Goal: Navigation & Orientation: Find specific page/section

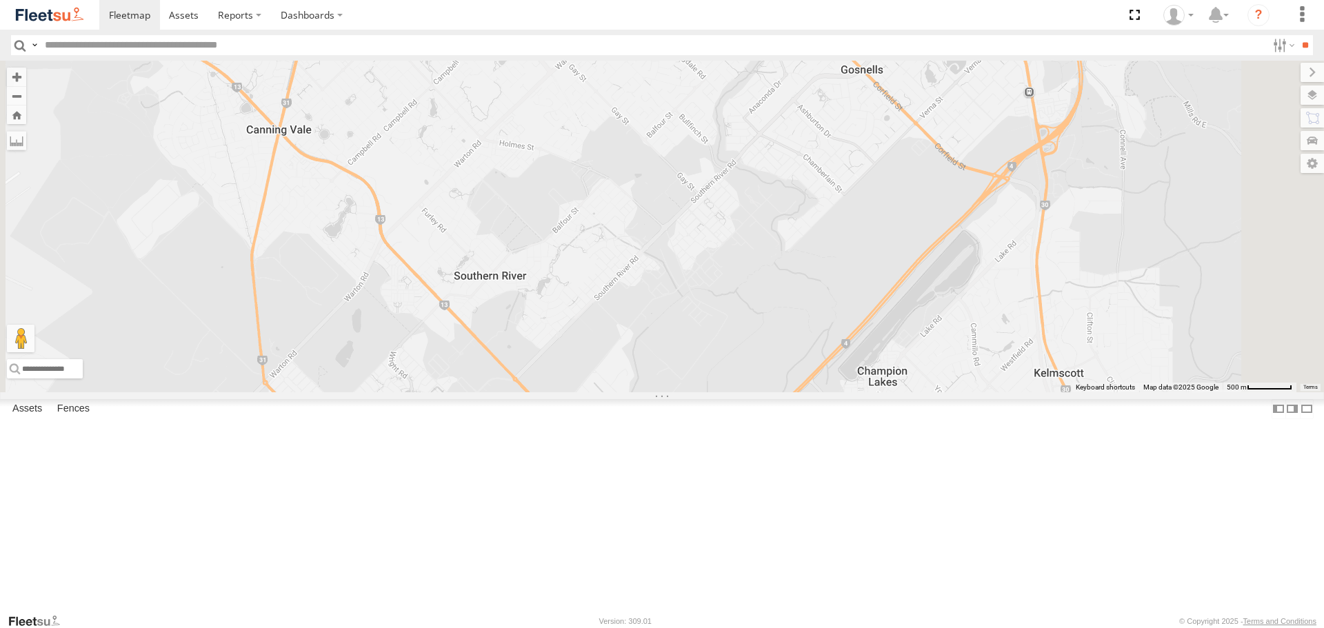
click at [0, 0] on span at bounding box center [0, 0] width 0 height 0
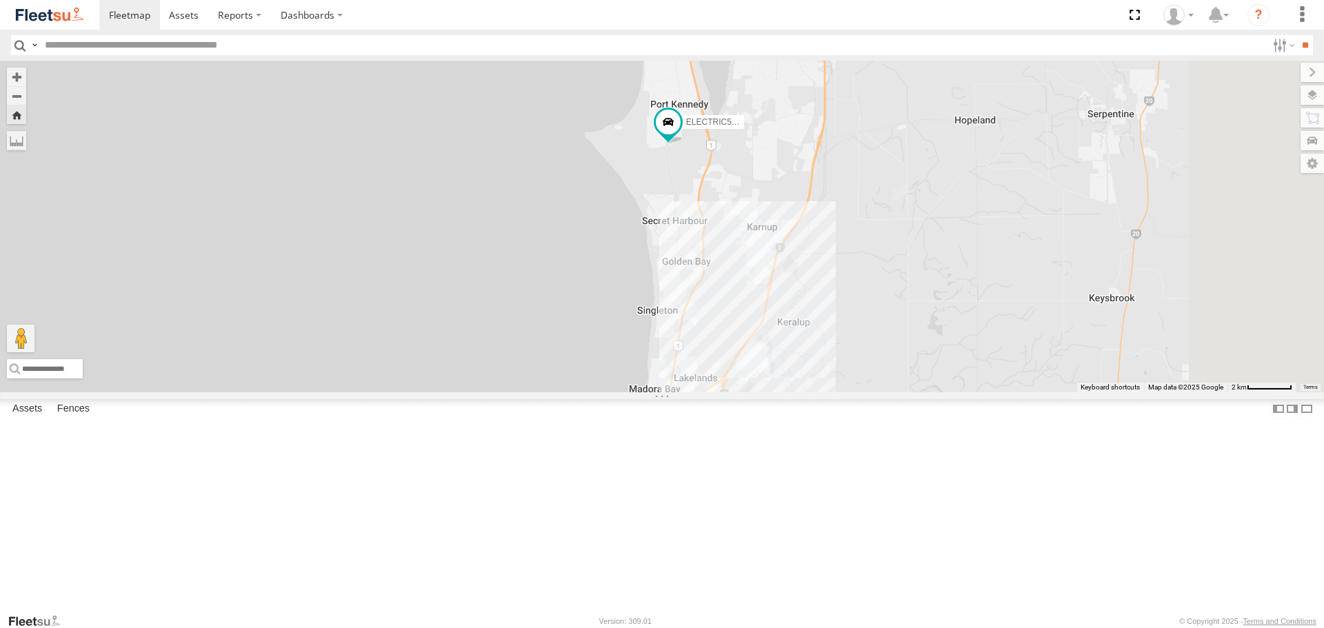
drag, startPoint x: 955, startPoint y: 384, endPoint x: 884, endPoint y: 316, distance: 98.5
click at [884, 316] on div "ELECTRIC5 - [PERSON_NAME]" at bounding box center [662, 226] width 1324 height 331
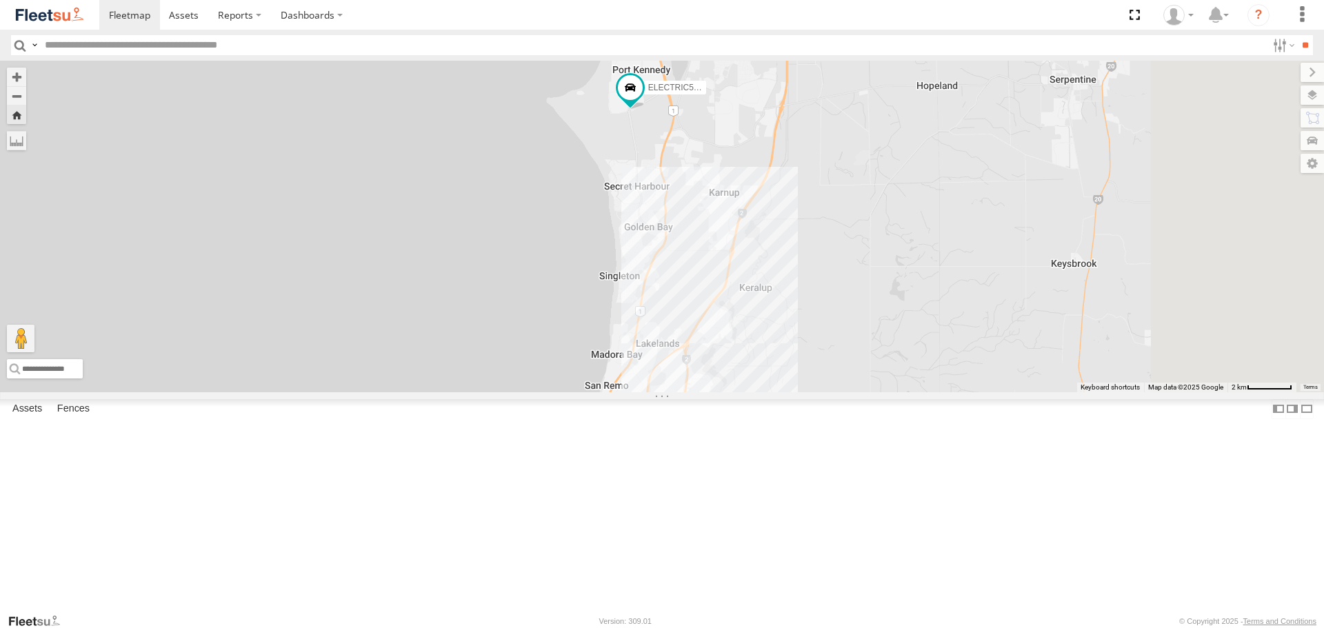
drag, startPoint x: 849, startPoint y: 377, endPoint x: 815, endPoint y: 344, distance: 47.8
click at [815, 344] on div "ELECTRIC5 - [PERSON_NAME]" at bounding box center [662, 226] width 1324 height 331
click at [643, 100] on span at bounding box center [630, 87] width 25 height 25
click at [796, 252] on div "ELECTRIC5 - George ELECTRIC5 - George All Assets Warnbro Sound Ave Port Kennedy…" at bounding box center [662, 226] width 1324 height 331
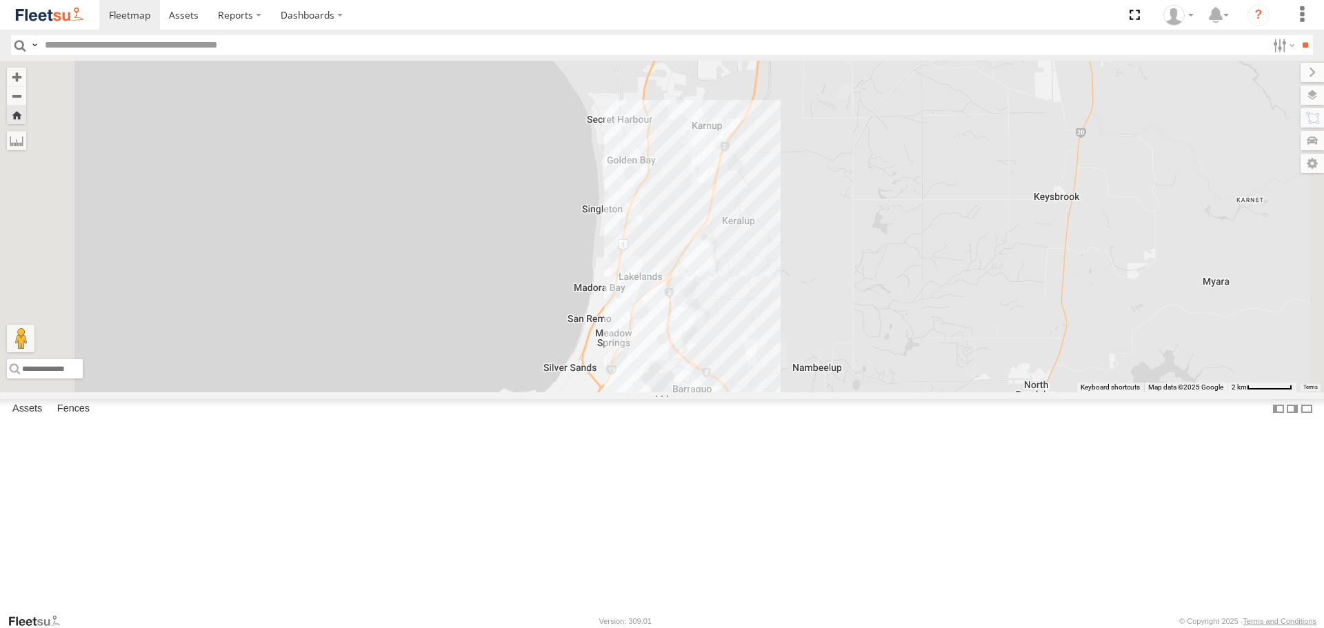
drag, startPoint x: 808, startPoint y: 286, endPoint x: 791, endPoint y: 215, distance: 73.0
click at [791, 215] on div "ELECTRIC5 - [PERSON_NAME]" at bounding box center [662, 226] width 1324 height 331
click at [626, 33] on span at bounding box center [613, 20] width 25 height 25
click at [0, 0] on span at bounding box center [0, 0] width 0 height 0
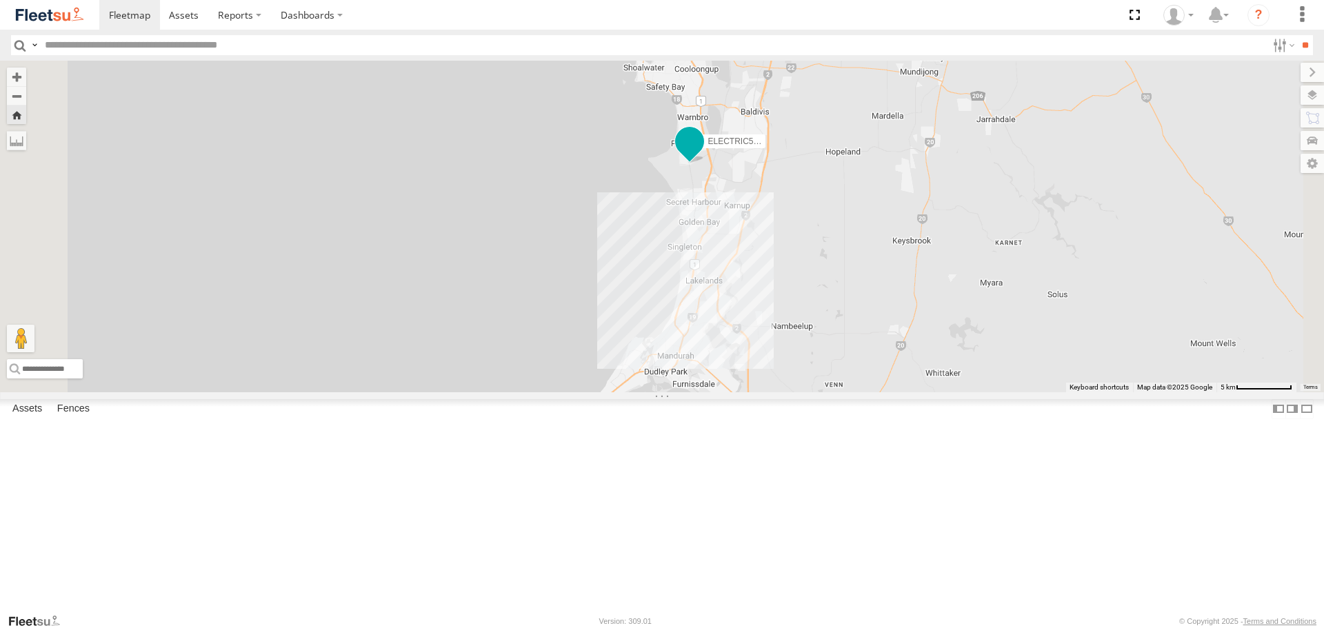
click at [702, 155] on span at bounding box center [689, 142] width 25 height 25
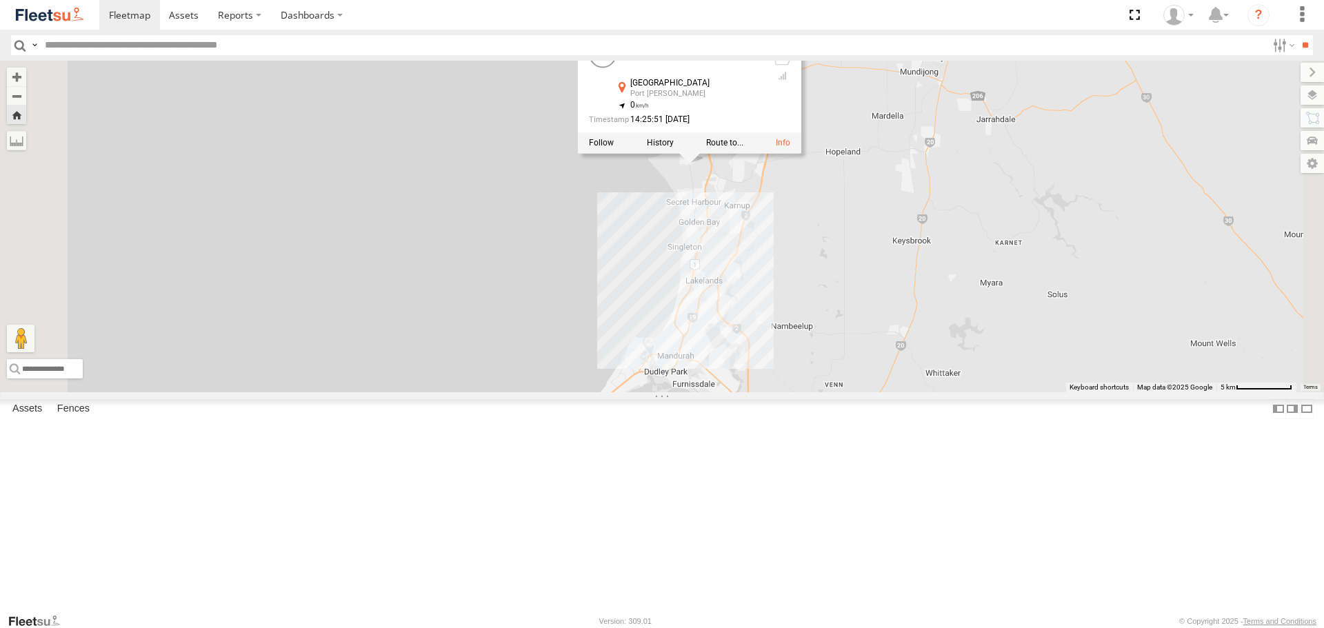
click at [881, 295] on div "ELECTRIC5 - George ELECTRIC5 - George All Assets Warnbro Sound Ave Port Kennedy…" at bounding box center [662, 226] width 1324 height 331
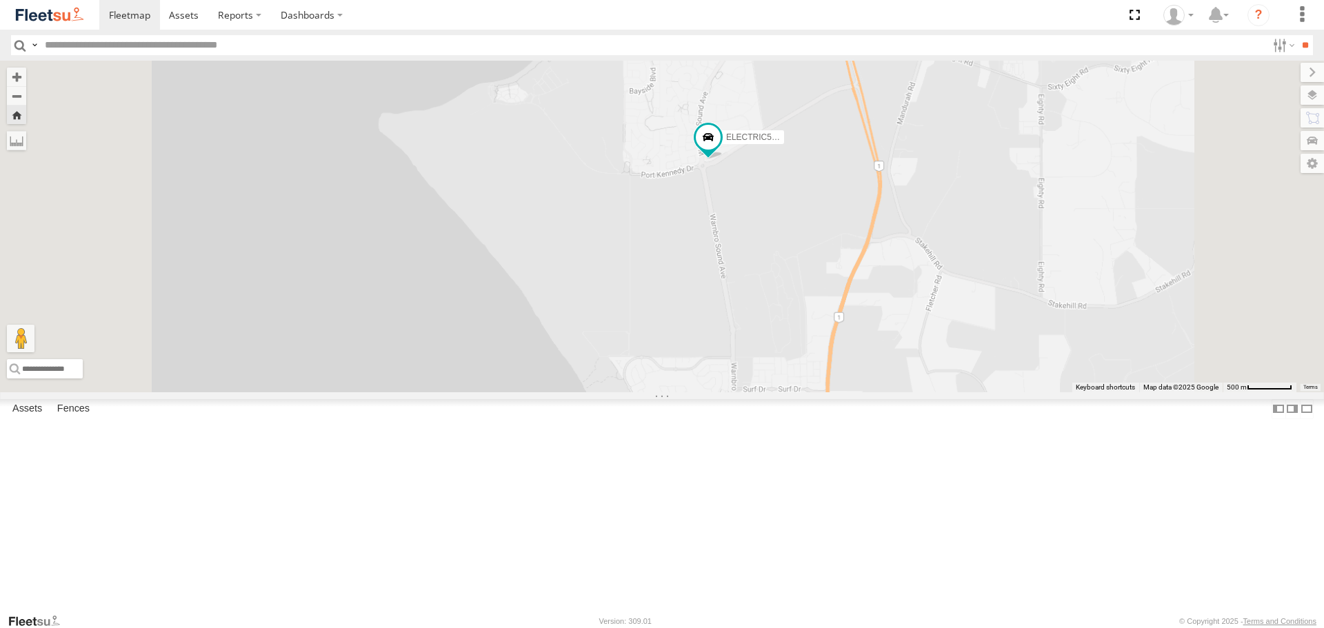
drag, startPoint x: 867, startPoint y: 233, endPoint x: 900, endPoint y: 283, distance: 59.3
click at [900, 283] on div "ELECTRIC5 - [PERSON_NAME]" at bounding box center [662, 226] width 1324 height 331
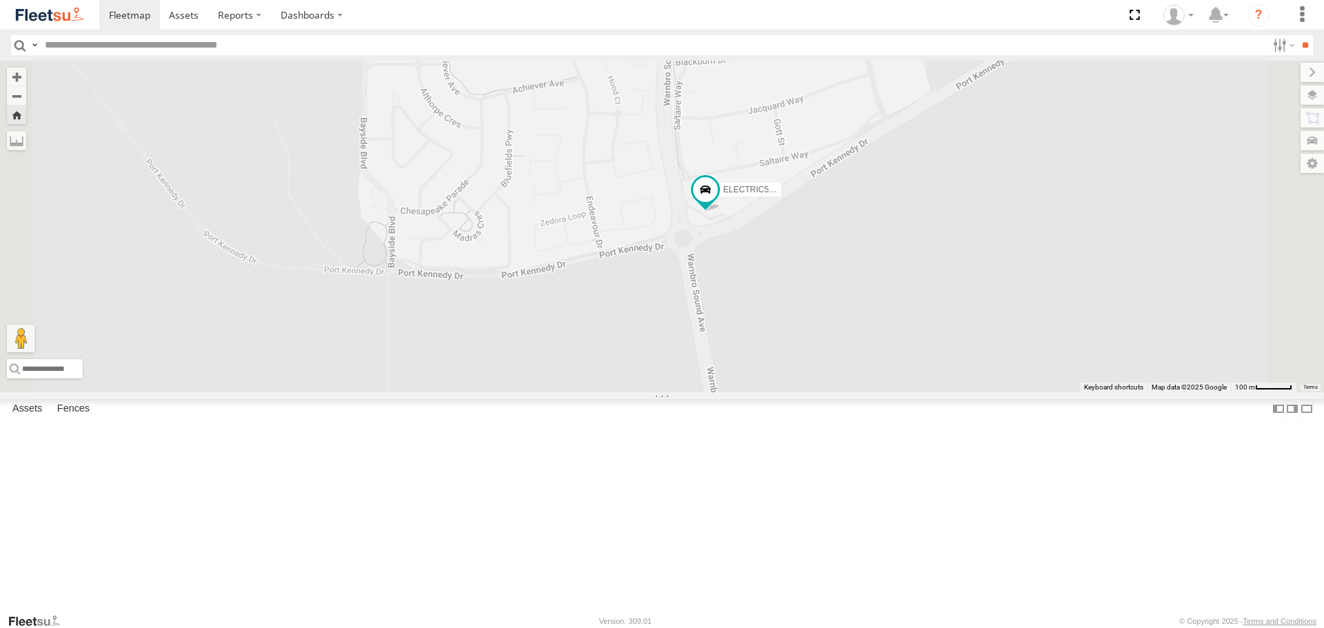
drag, startPoint x: 868, startPoint y: 182, endPoint x: 915, endPoint y: 257, distance: 89.0
click at [915, 257] on div "ELECTRIC5 - [PERSON_NAME]" at bounding box center [662, 226] width 1324 height 331
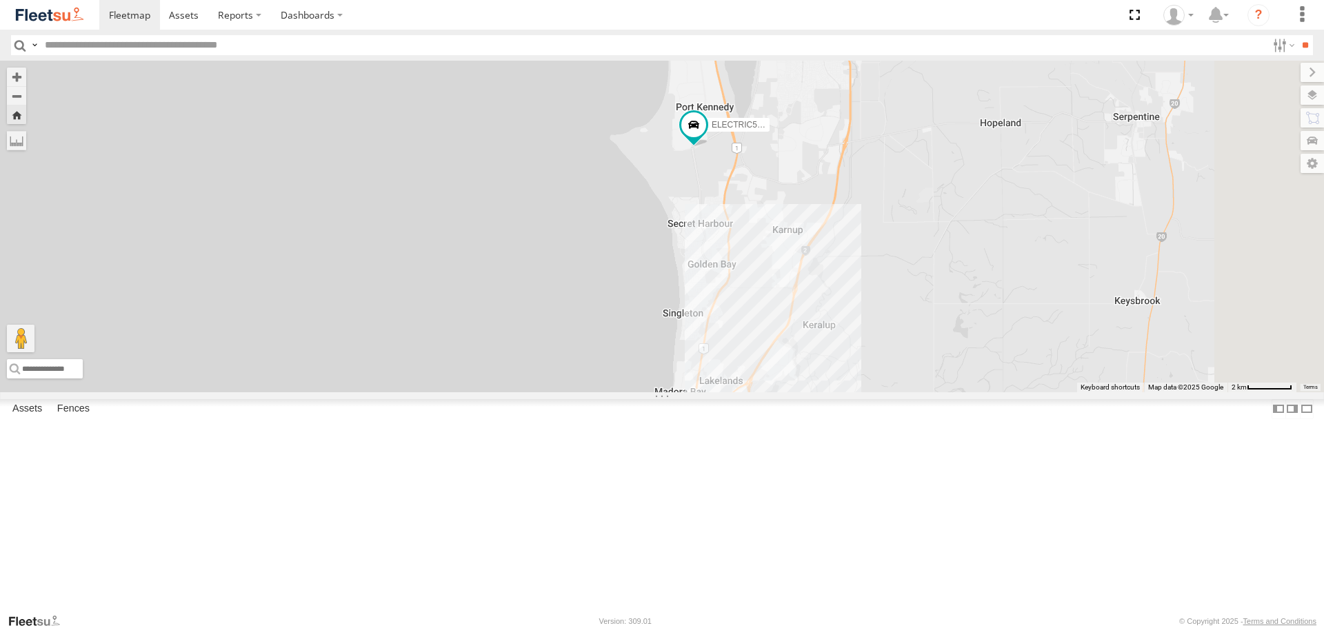
drag, startPoint x: 904, startPoint y: 447, endPoint x: 883, endPoint y: 366, distance: 83.3
click at [883, 366] on div "ELECTRIC5 - [PERSON_NAME]" at bounding box center [662, 226] width 1324 height 331
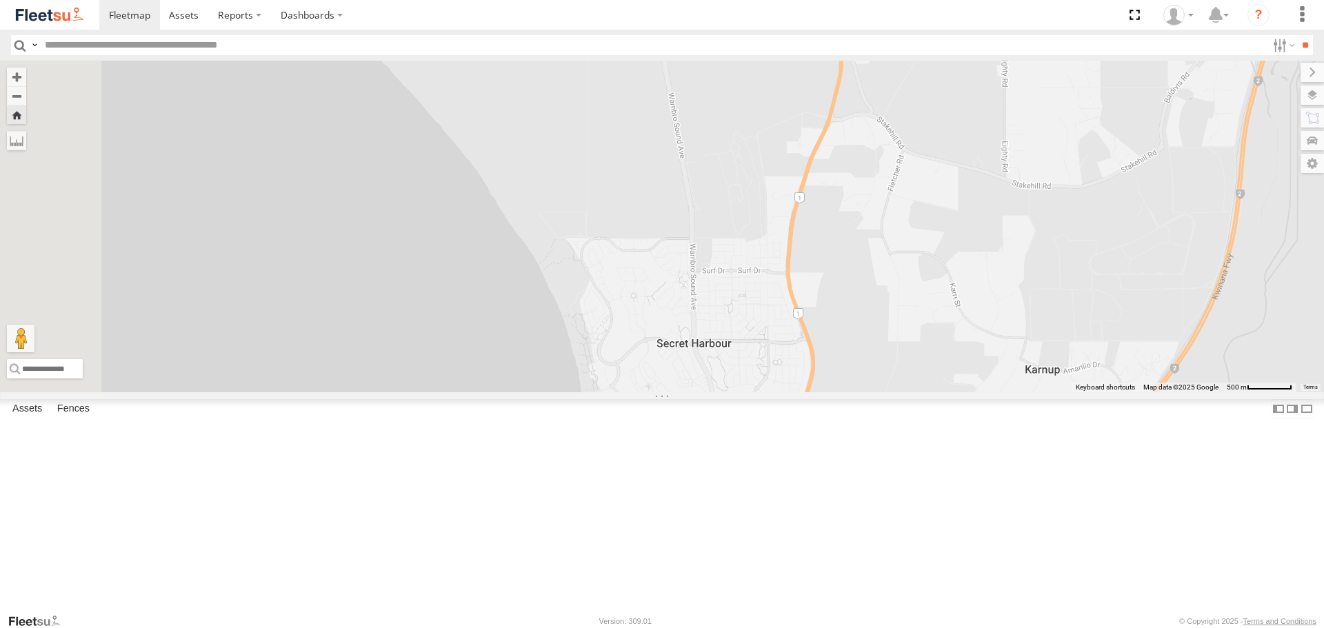
drag, startPoint x: 859, startPoint y: 146, endPoint x: 883, endPoint y: 379, distance: 235.0
click at [883, 379] on div "ELECTRIC5 - [PERSON_NAME]" at bounding box center [662, 226] width 1324 height 331
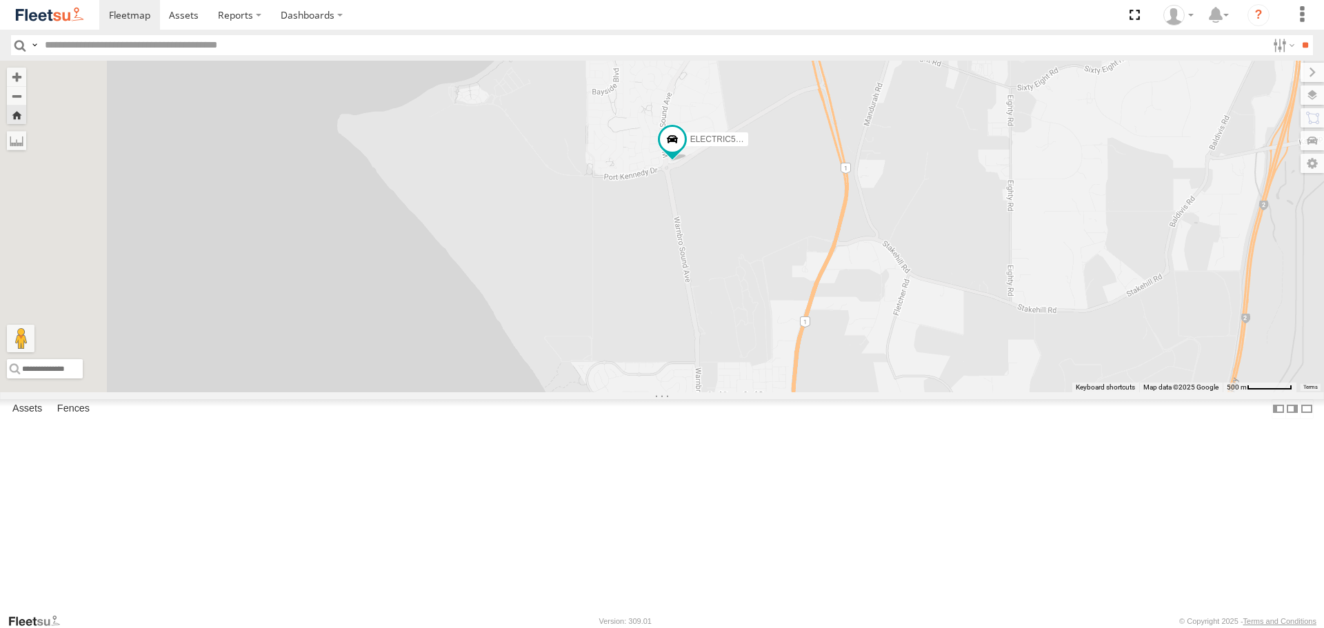
drag, startPoint x: 810, startPoint y: 160, endPoint x: 815, endPoint y: 281, distance: 120.8
click at [815, 281] on div "ELECTRIC5 - [PERSON_NAME]" at bounding box center [662, 226] width 1324 height 331
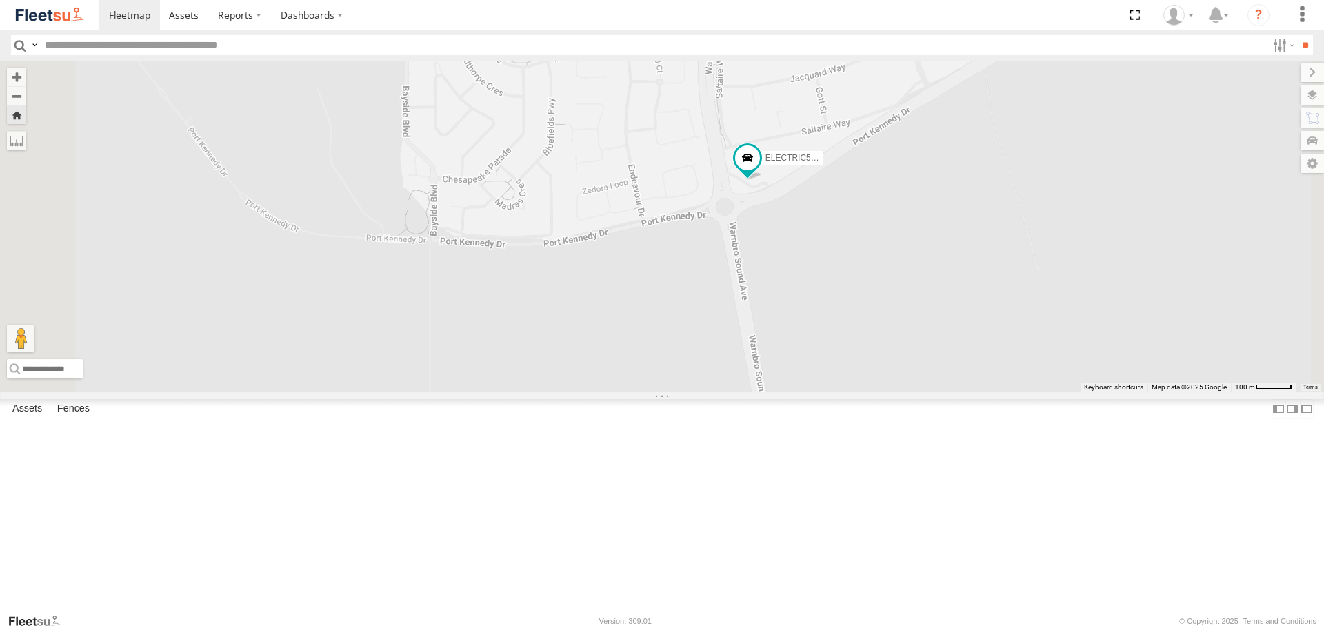
click at [939, 260] on div "ELECTRIC5 - [PERSON_NAME]" at bounding box center [662, 226] width 1324 height 331
click at [760, 170] on span at bounding box center [747, 158] width 25 height 25
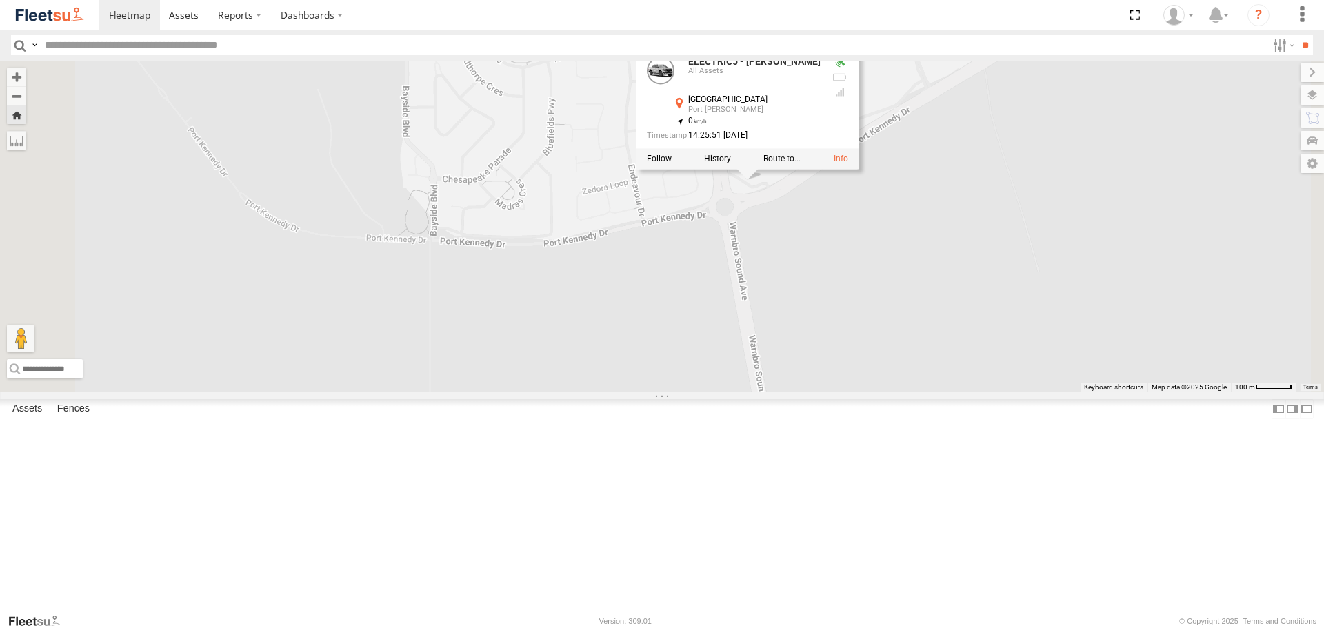
click at [948, 307] on div "ELECTRIC5 - George ELECTRIC5 - George All Assets Warnbro Sound Ave Port Kennedy…" at bounding box center [662, 226] width 1324 height 331
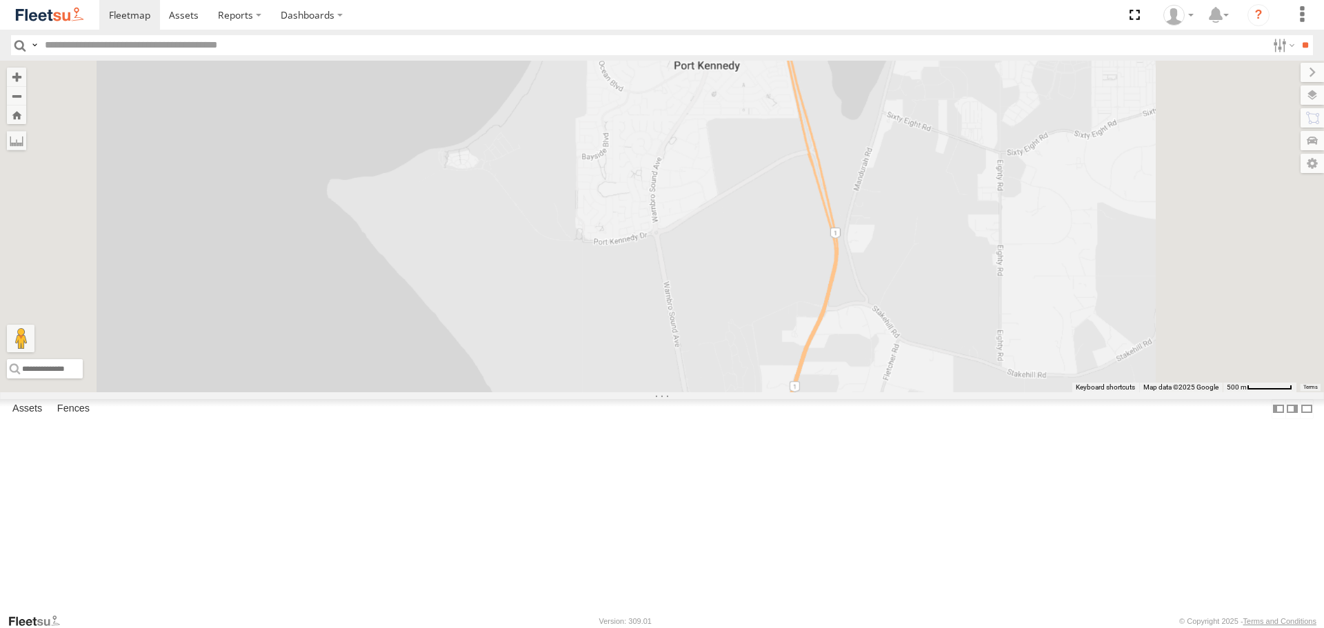
click at [86, 22] on link at bounding box center [49, 15] width 99 height 30
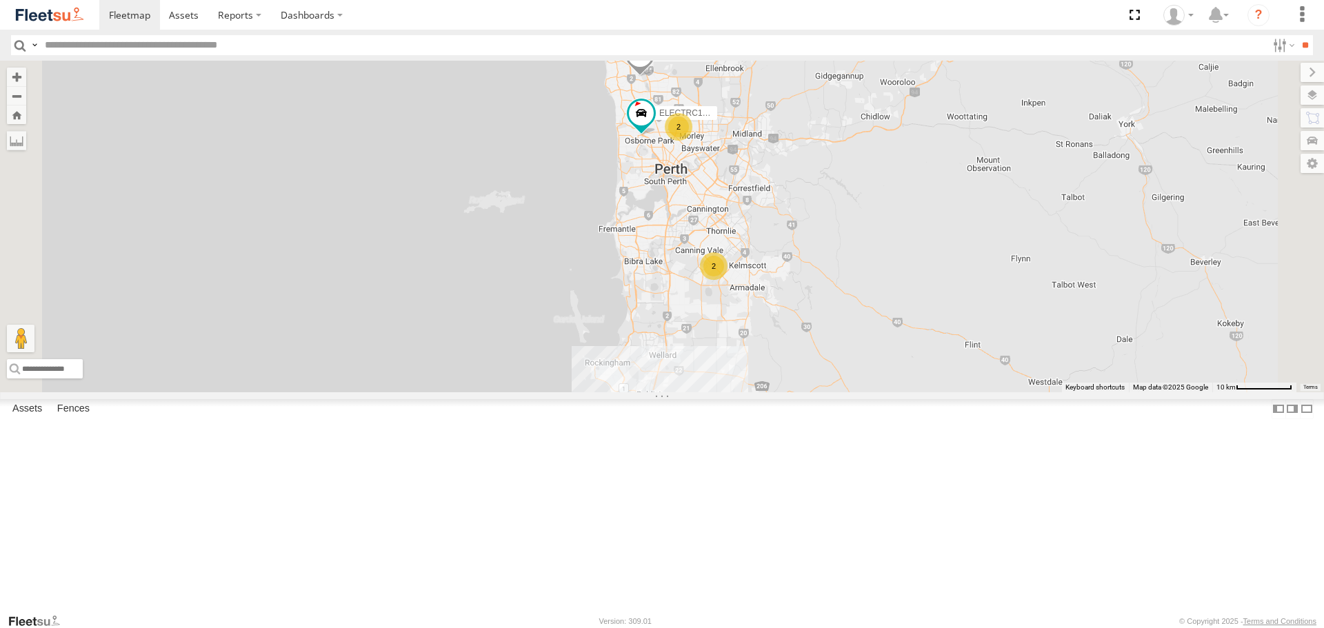
click at [0, 0] on span at bounding box center [0, 0] width 0 height 0
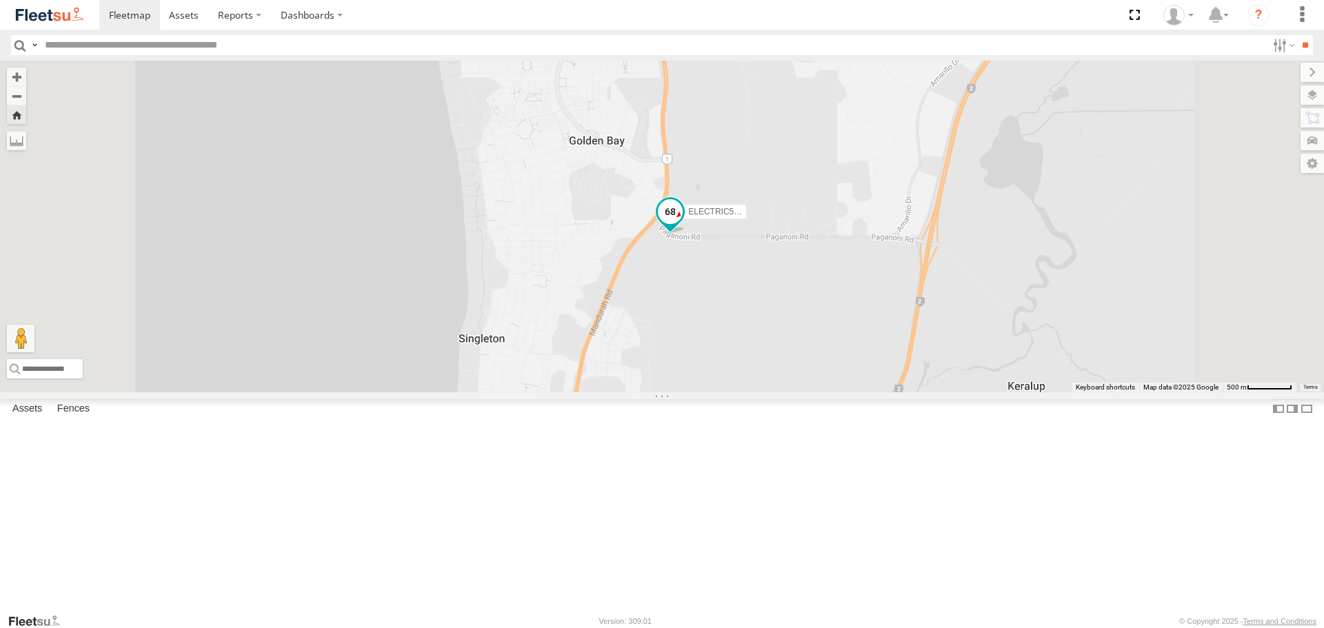
click at [683, 225] on span at bounding box center [670, 212] width 25 height 25
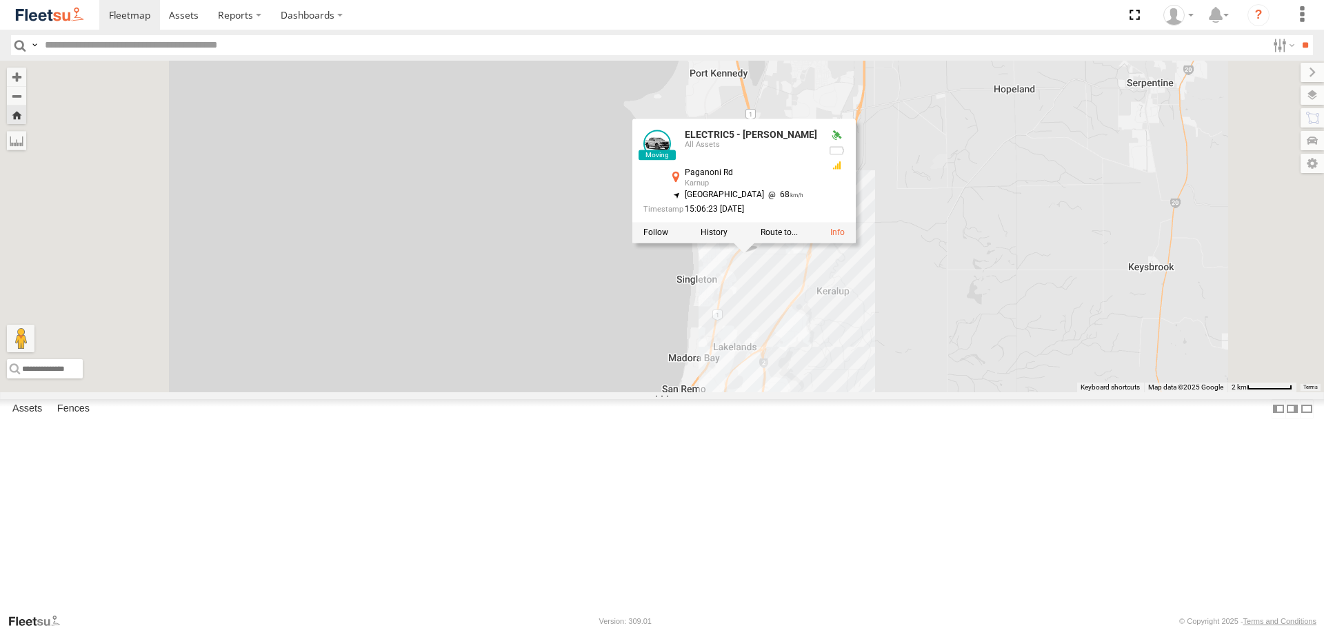
drag, startPoint x: 1023, startPoint y: 517, endPoint x: 1022, endPoint y: 467, distance: 49.7
click at [1022, 392] on div "ELECTRIC5 - George ELECTRIC5 - George All Assets Paganoni Rd Karnup -32.4334 , …" at bounding box center [662, 226] width 1324 height 331
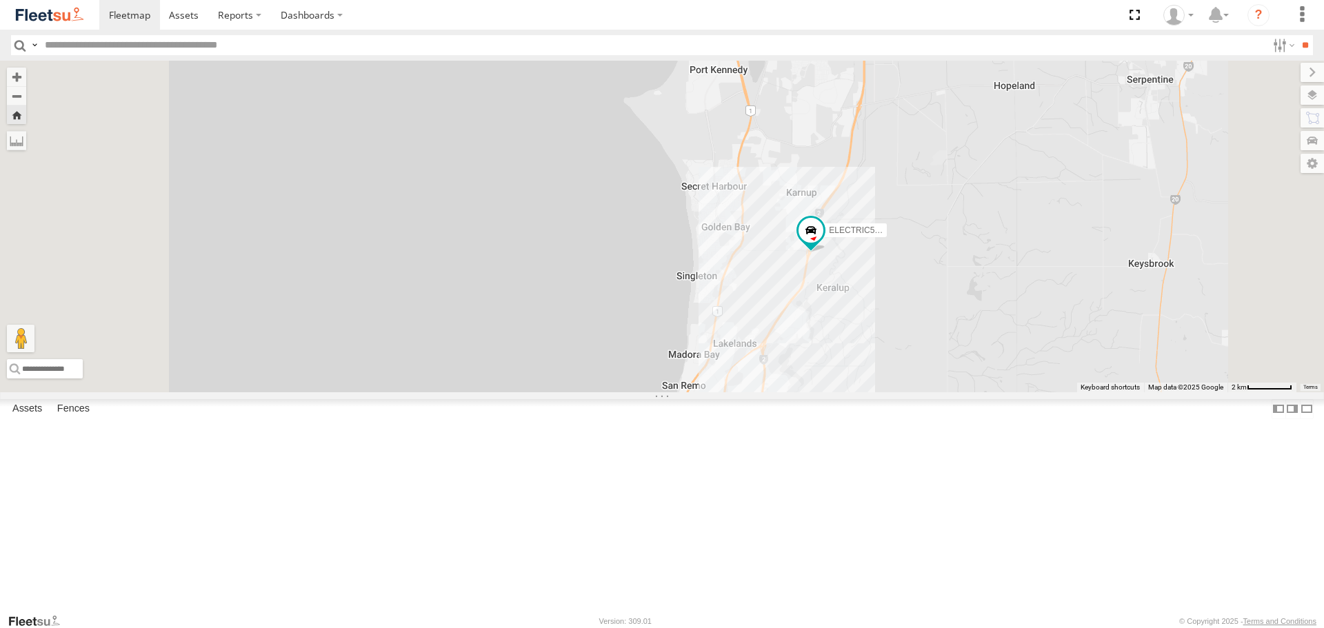
click at [98, 24] on link at bounding box center [49, 15] width 99 height 30
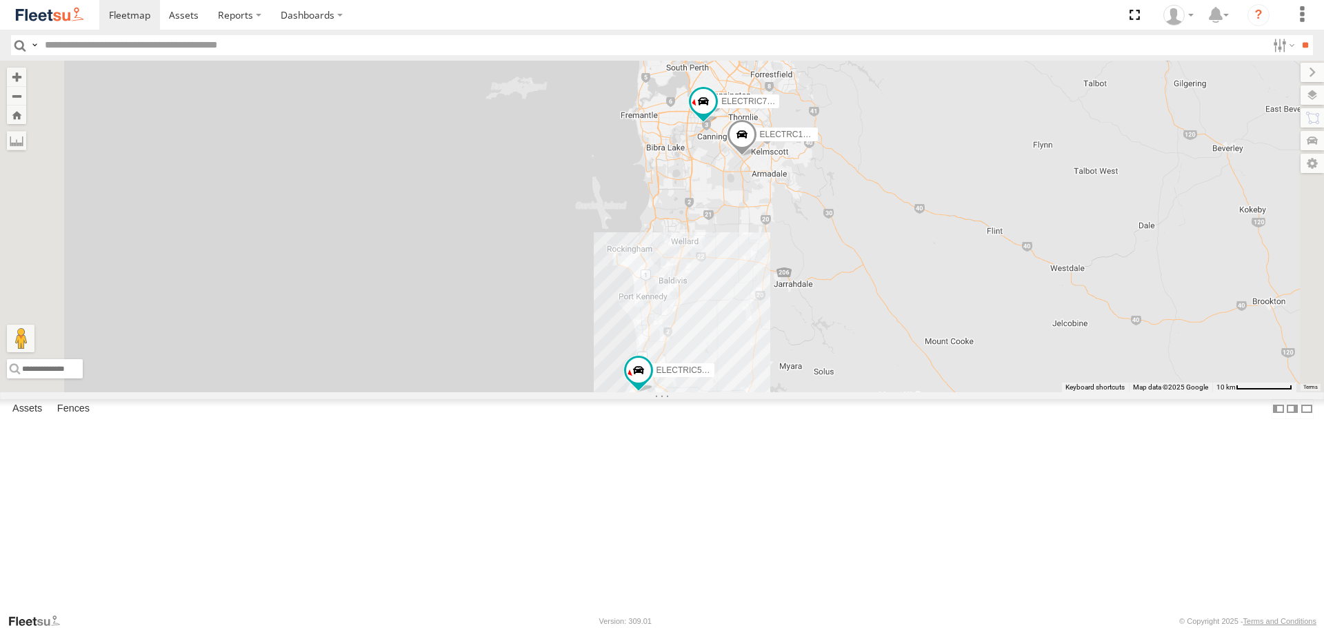
drag, startPoint x: 934, startPoint y: 482, endPoint x: 957, endPoint y: 368, distance: 116.7
click at [957, 368] on div "ELECTRIC7 - John ELECTRIC5 - George ELECTRIC3 - Leo ELECTRC16 - Johnny ELECTRIC…" at bounding box center [662, 226] width 1324 height 331
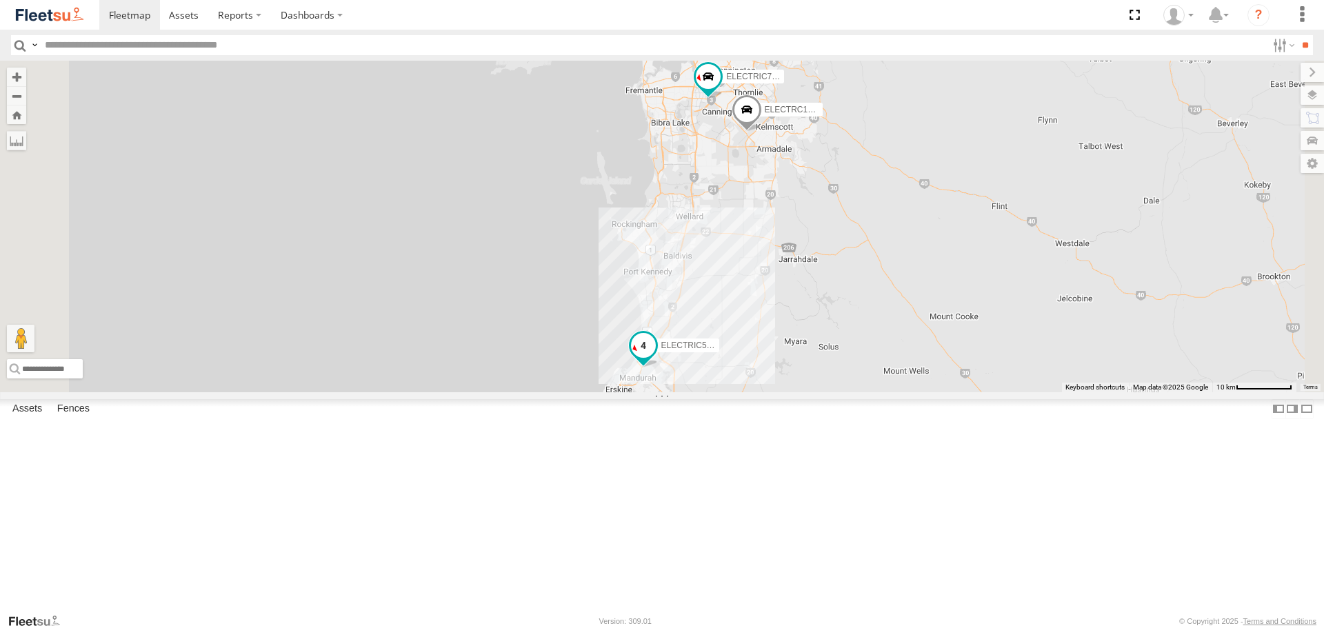
click at [656, 358] on span at bounding box center [643, 345] width 25 height 25
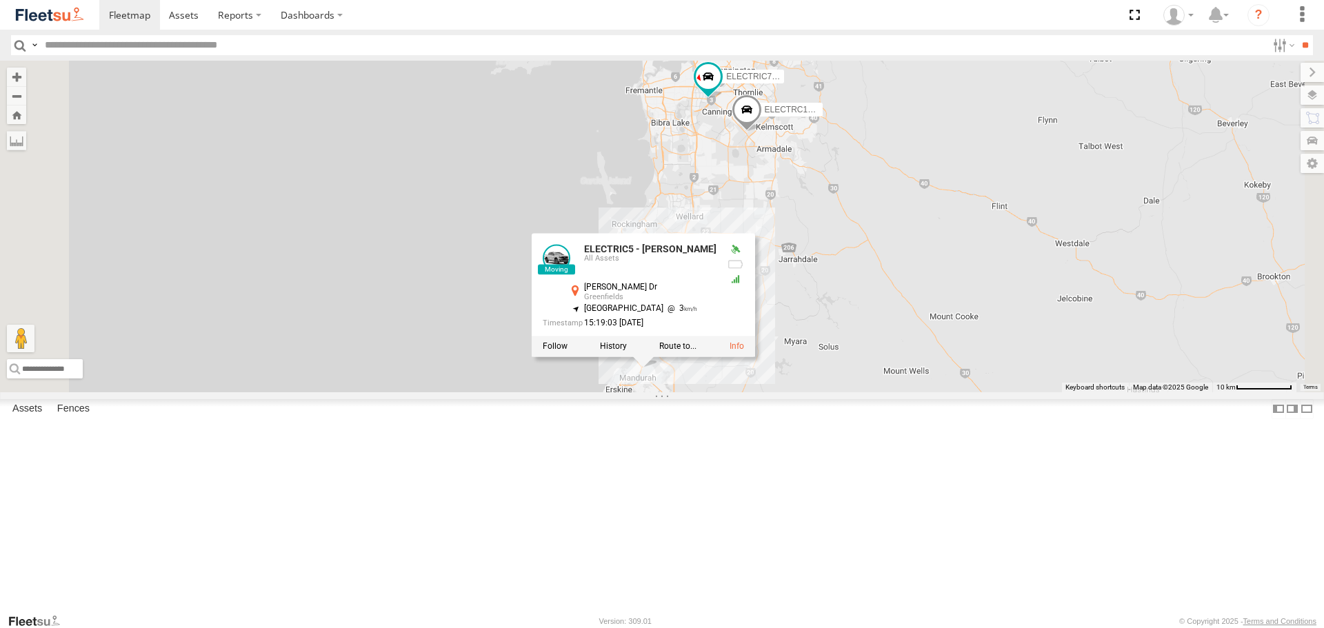
click at [873, 392] on div "ELECTRIC7 - John ELECTRIC5 - George ELECTRIC3 - Leo ELECTRC16 - Johnny ELECTRIC…" at bounding box center [662, 226] width 1324 height 331
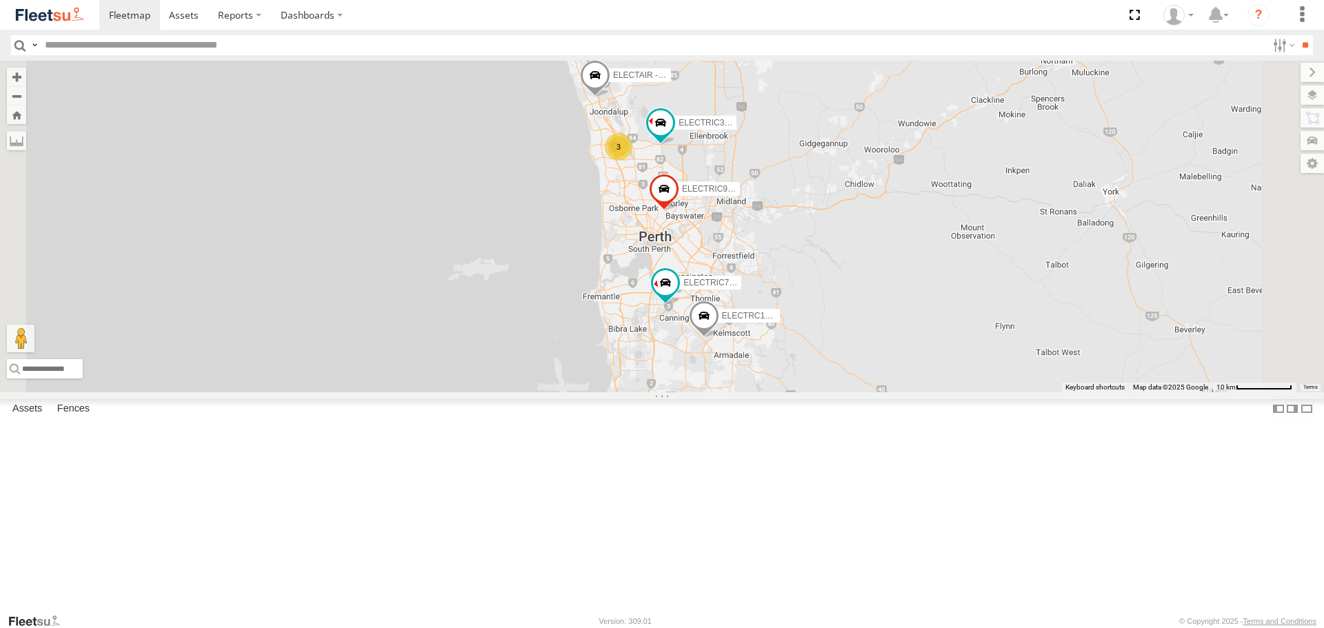
drag, startPoint x: 891, startPoint y: 292, endPoint x: 848, endPoint y: 500, distance: 212.7
click at [848, 392] on div "ELECTRIC7 - John ELECTRIC5 - George ELECTRIC3 - Leo ELECTRC16 - Johnny ELECTRIC…" at bounding box center [662, 226] width 1324 height 331
click at [658, 132] on span at bounding box center [645, 120] width 25 height 25
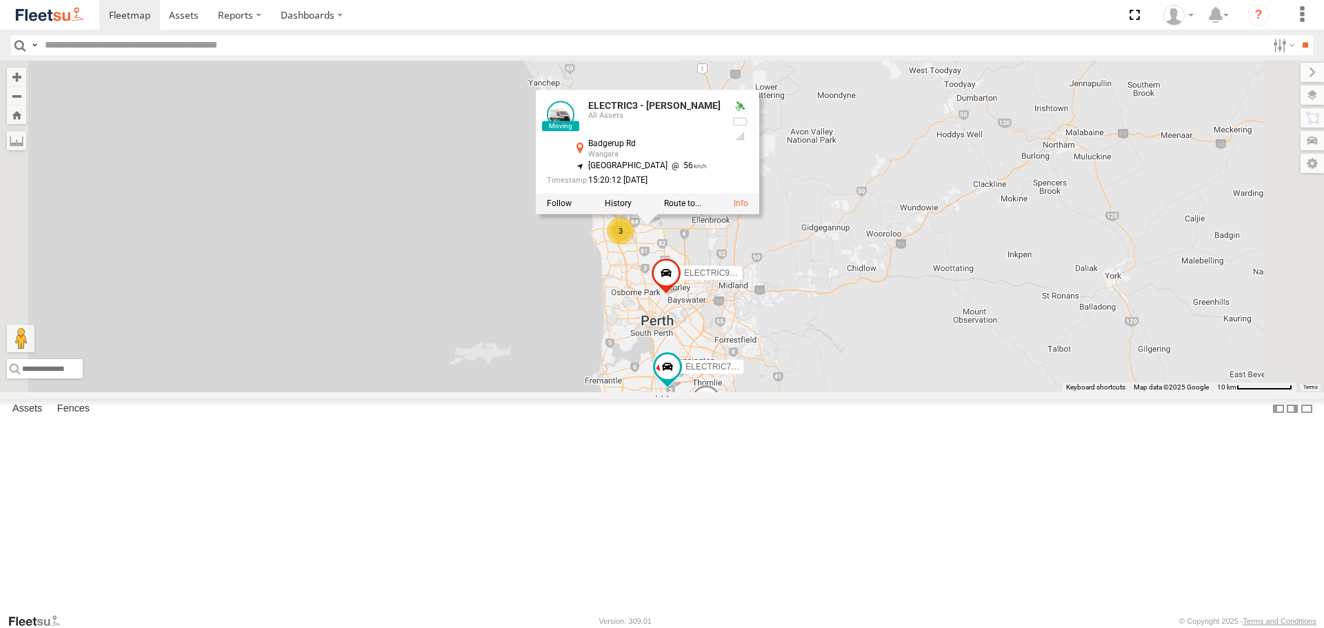
drag, startPoint x: 871, startPoint y: 273, endPoint x: 873, endPoint y: 366, distance: 93.2
click at [873, 366] on div "ELECTRIC7 - John ELECTRIC5 - George ELECTRIC3 - Leo ELECTRC16 - Johnny ELECTRIC…" at bounding box center [662, 226] width 1324 height 331
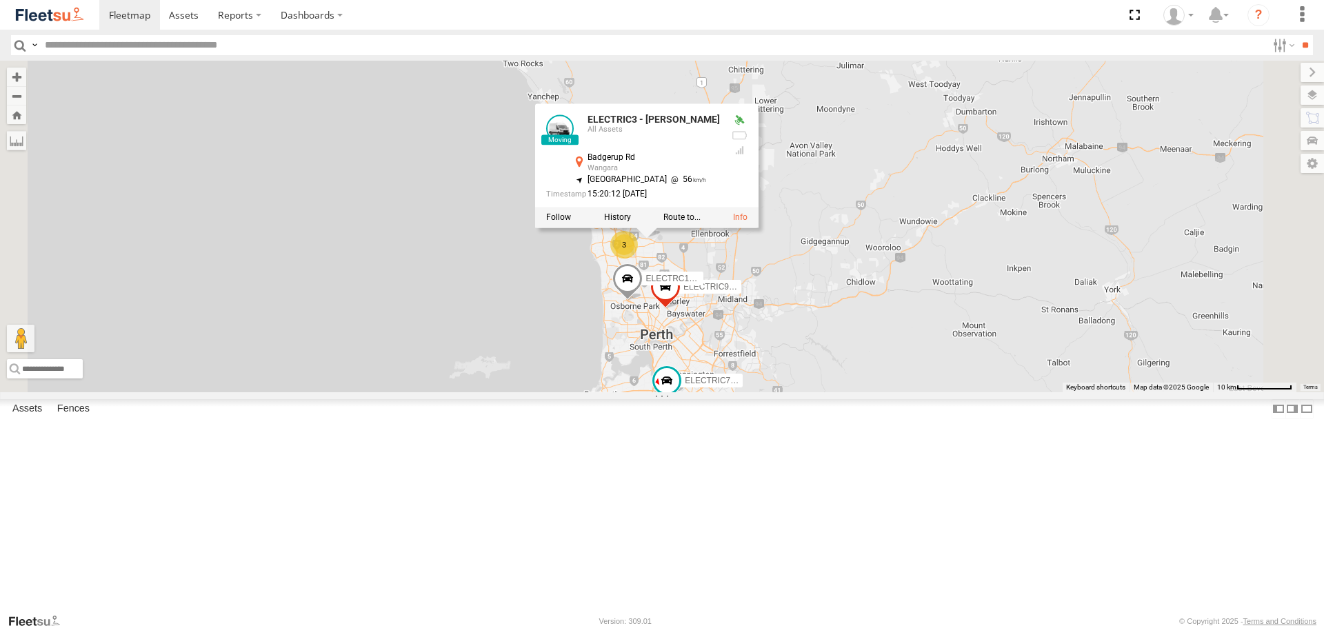
click at [866, 372] on div "ELECTRIC7 - John ELECTRIC5 - George ELECTRIC3 - Leo ELECTRC16 - Johnny ELECTRIC…" at bounding box center [662, 226] width 1324 height 331
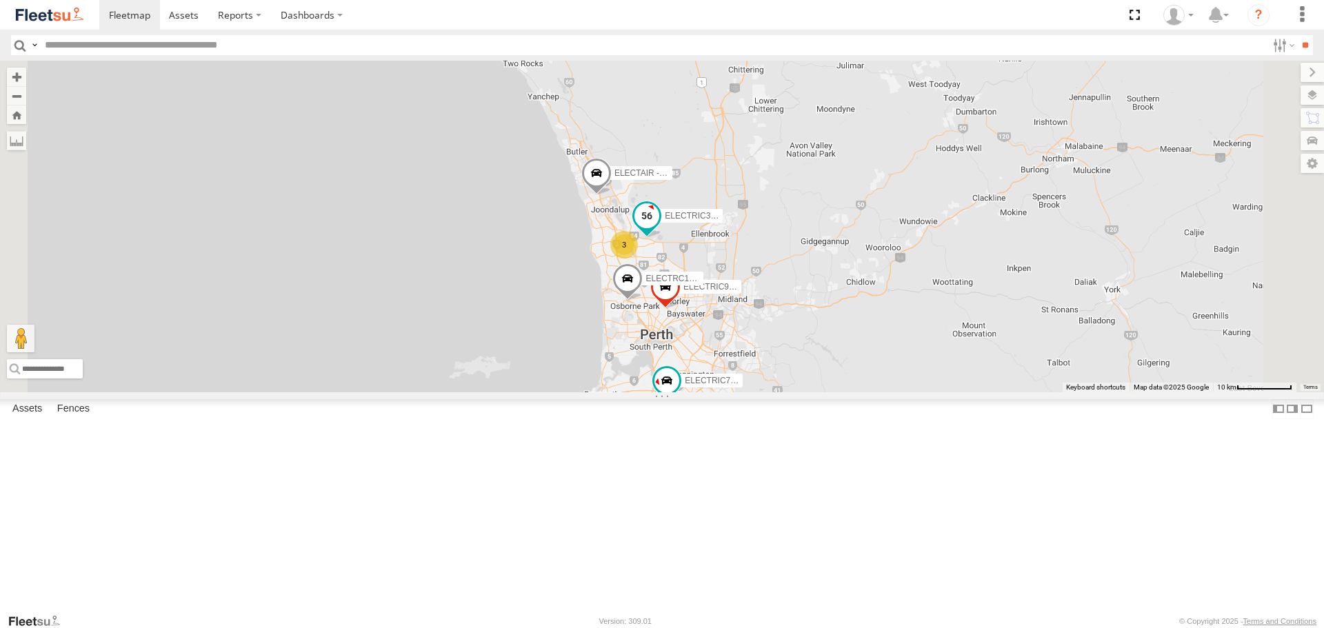
click at [659, 229] on span at bounding box center [647, 216] width 25 height 25
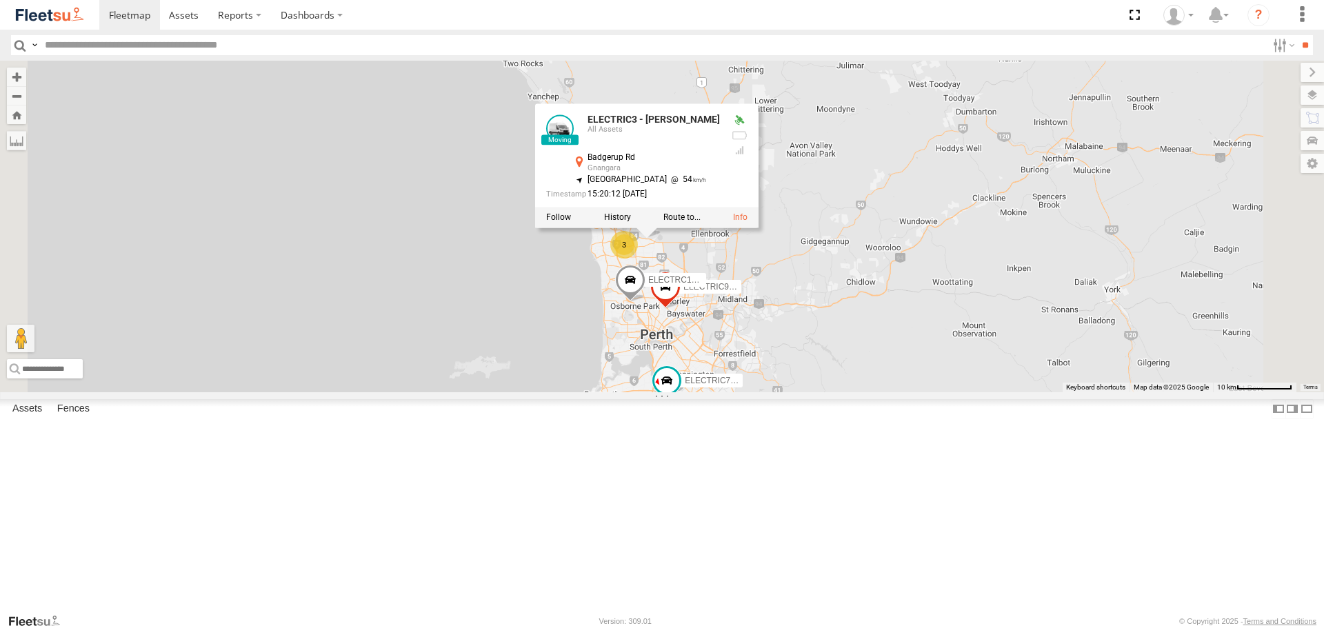
click at [871, 392] on div "ELECTRIC7 - John ELECTRIC5 - George ELECTRIC3 - Leo ELECTRC16 - Johnny ELECTRIC…" at bounding box center [662, 226] width 1324 height 331
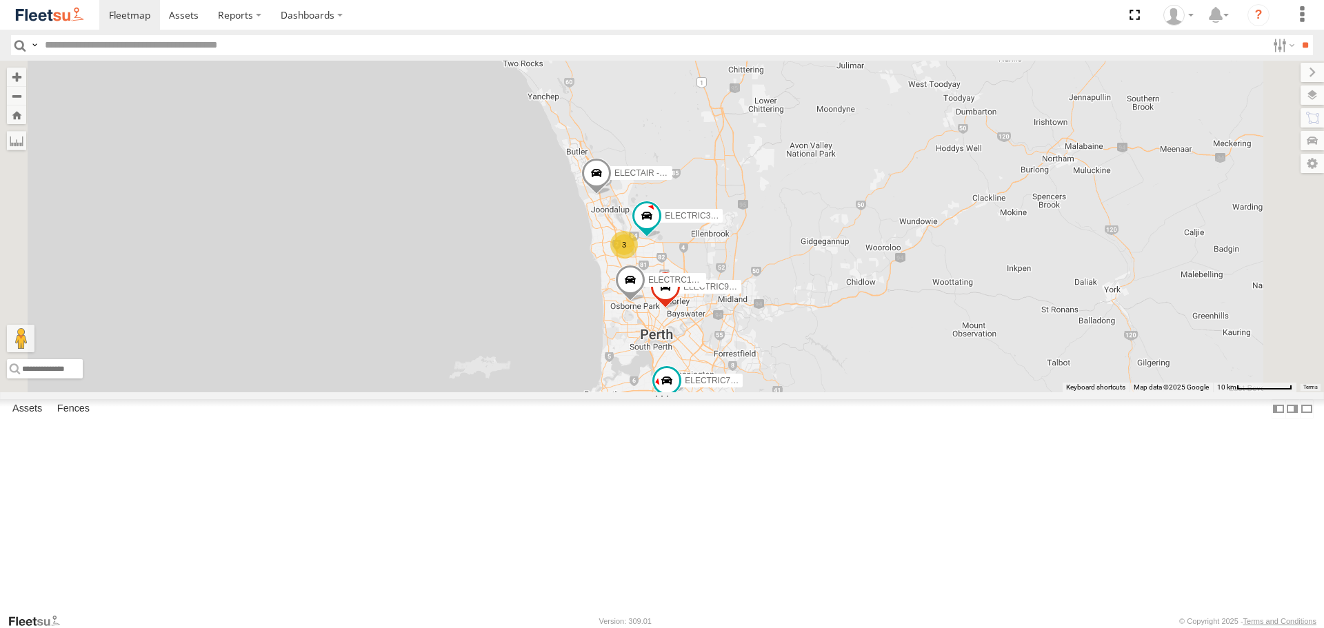
click at [721, 437] on span at bounding box center [705, 417] width 30 height 37
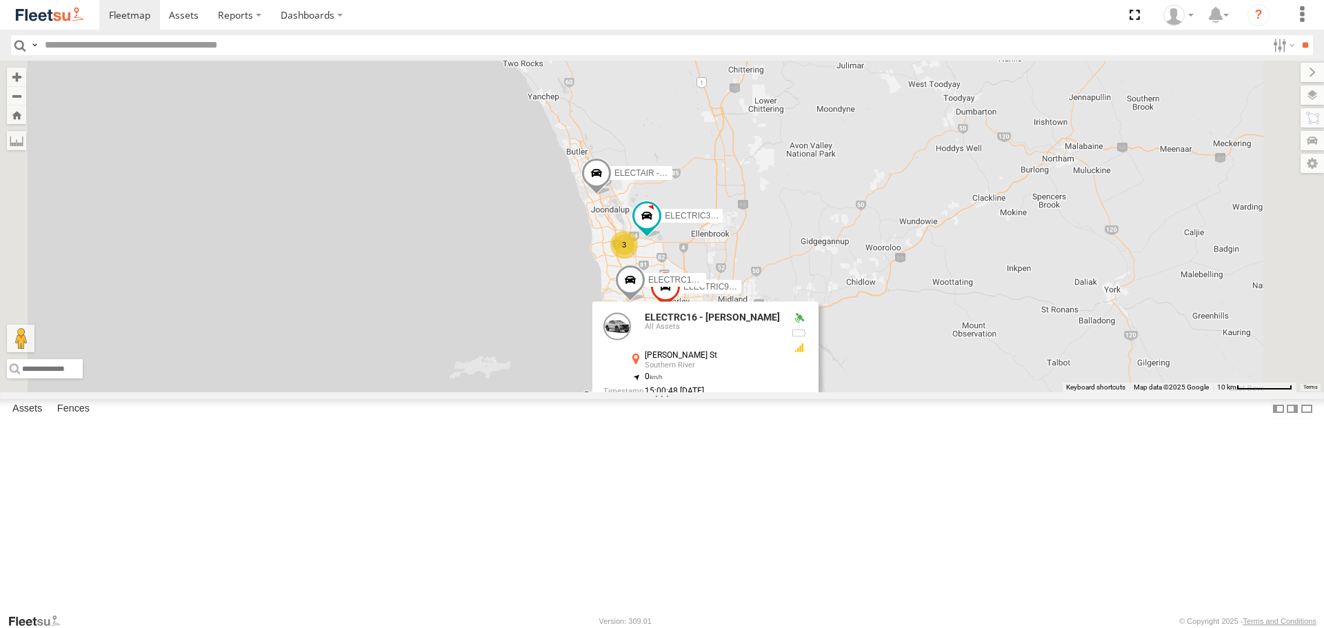
click at [1013, 392] on div "ELECTRIC7 - John ELECTRIC5 - George ELECTRIC3 - Leo ELECTRC16 - Johnny ELECTRIC…" at bounding box center [662, 226] width 1324 height 331
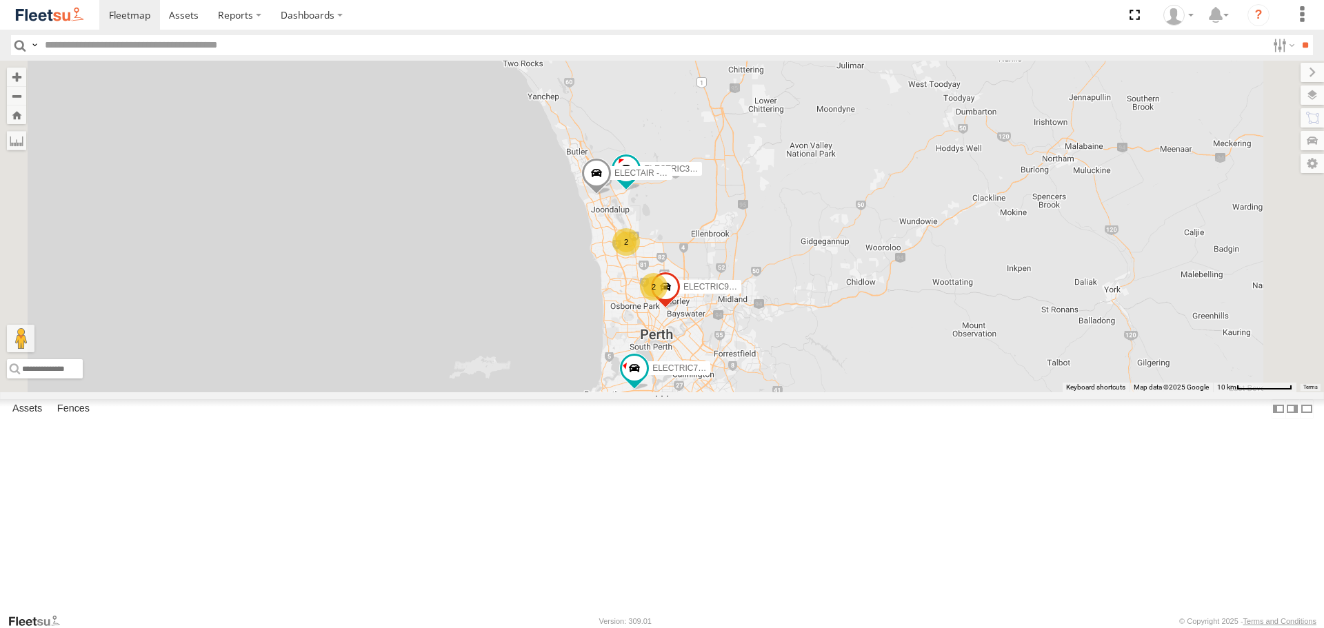
drag, startPoint x: 170, startPoint y: 352, endPoint x: 205, endPoint y: 339, distance: 36.7
click at [0, 0] on span at bounding box center [0, 0] width 0 height 0
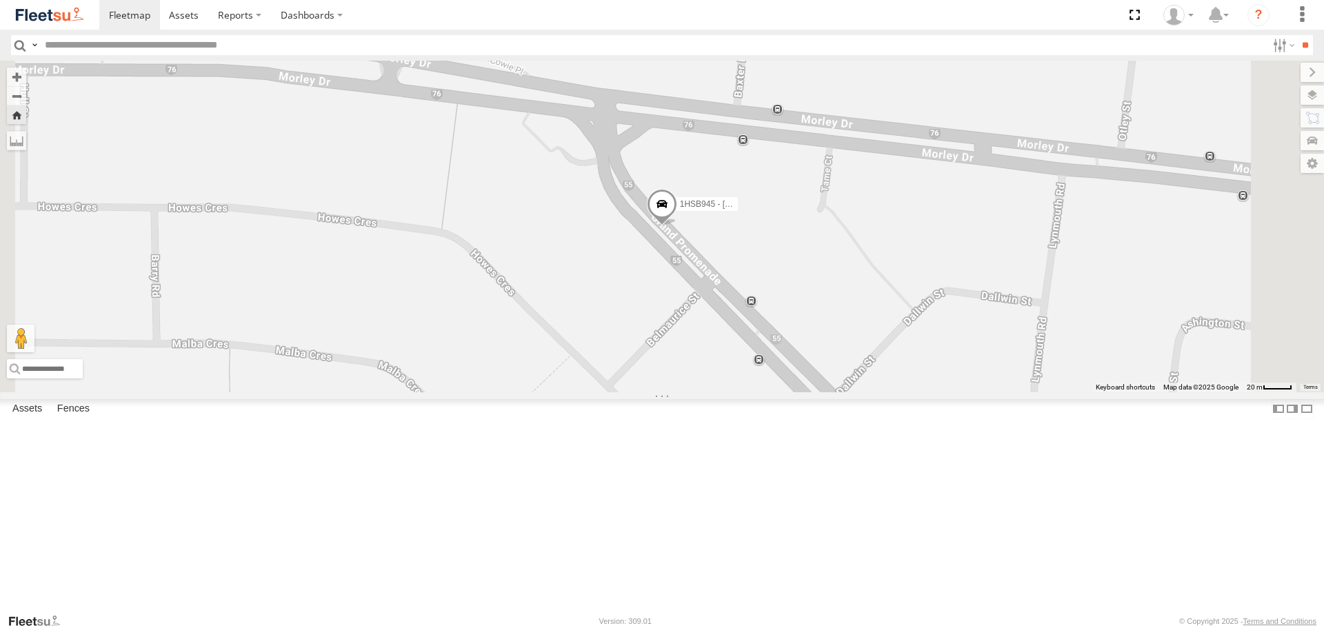
click at [840, 319] on div "1HSB945 - [PERSON_NAME]" at bounding box center [662, 226] width 1324 height 331
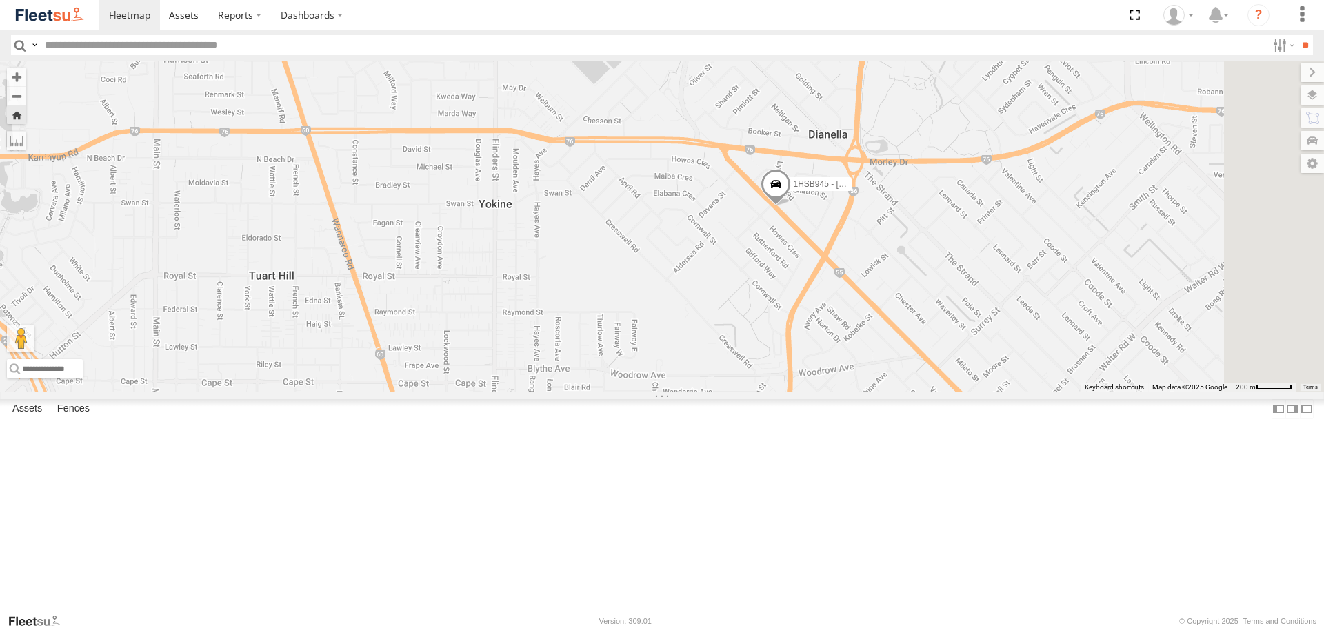
drag, startPoint x: 1043, startPoint y: 454, endPoint x: 1007, endPoint y: 257, distance: 200.5
click at [1007, 257] on div "1HSB945 - [PERSON_NAME]" at bounding box center [662, 226] width 1324 height 331
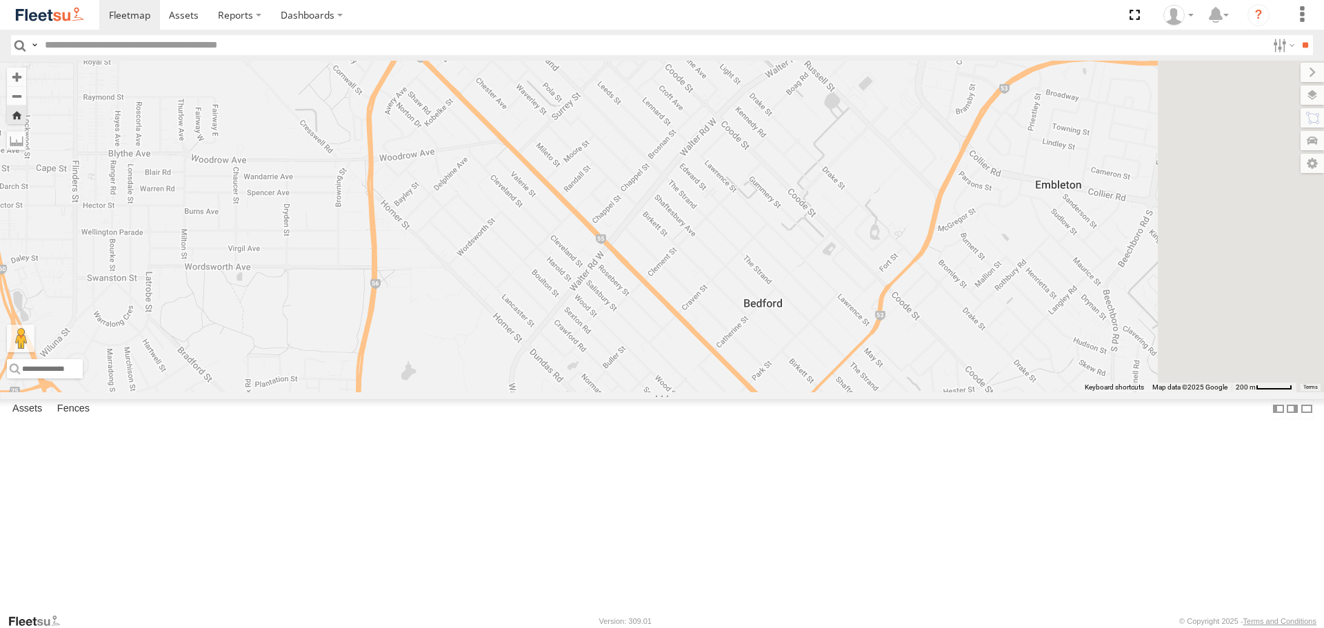
drag, startPoint x: 1047, startPoint y: 353, endPoint x: 655, endPoint y: 213, distance: 416.1
click at [655, 213] on div "1HSB945 - [PERSON_NAME]" at bounding box center [662, 226] width 1324 height 331
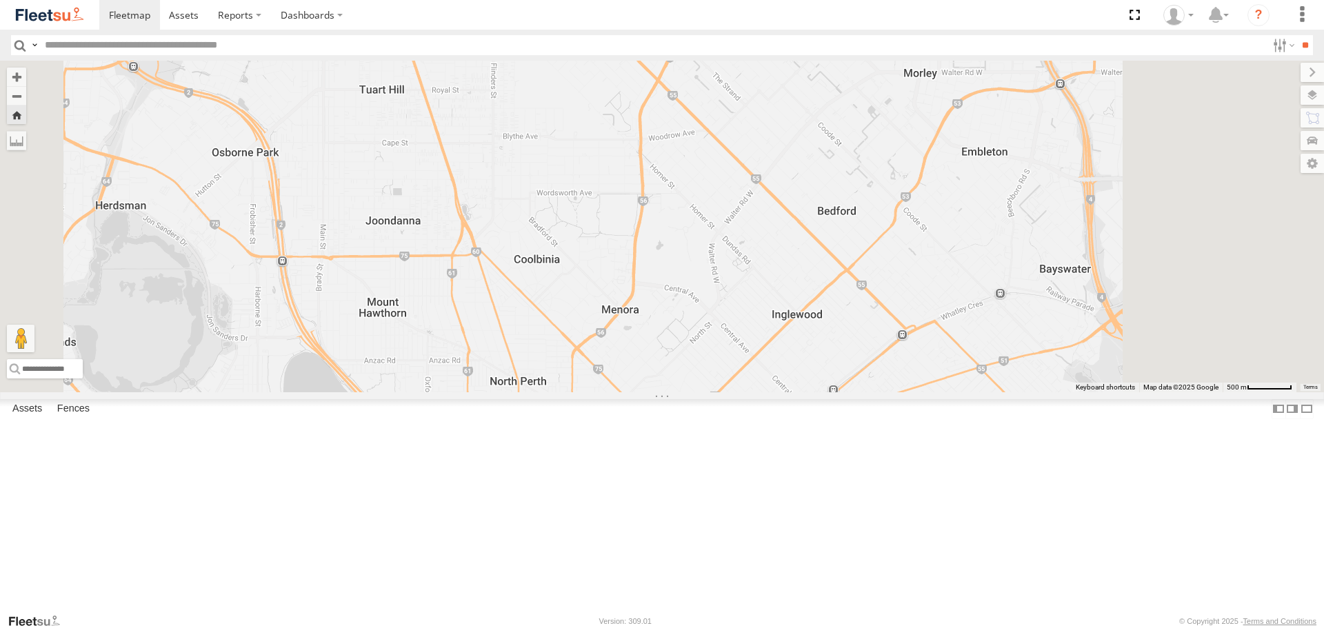
drag, startPoint x: 1072, startPoint y: 461, endPoint x: 1020, endPoint y: 364, distance: 110.5
click at [1020, 364] on div "1HSB945 - [PERSON_NAME]" at bounding box center [662, 226] width 1324 height 331
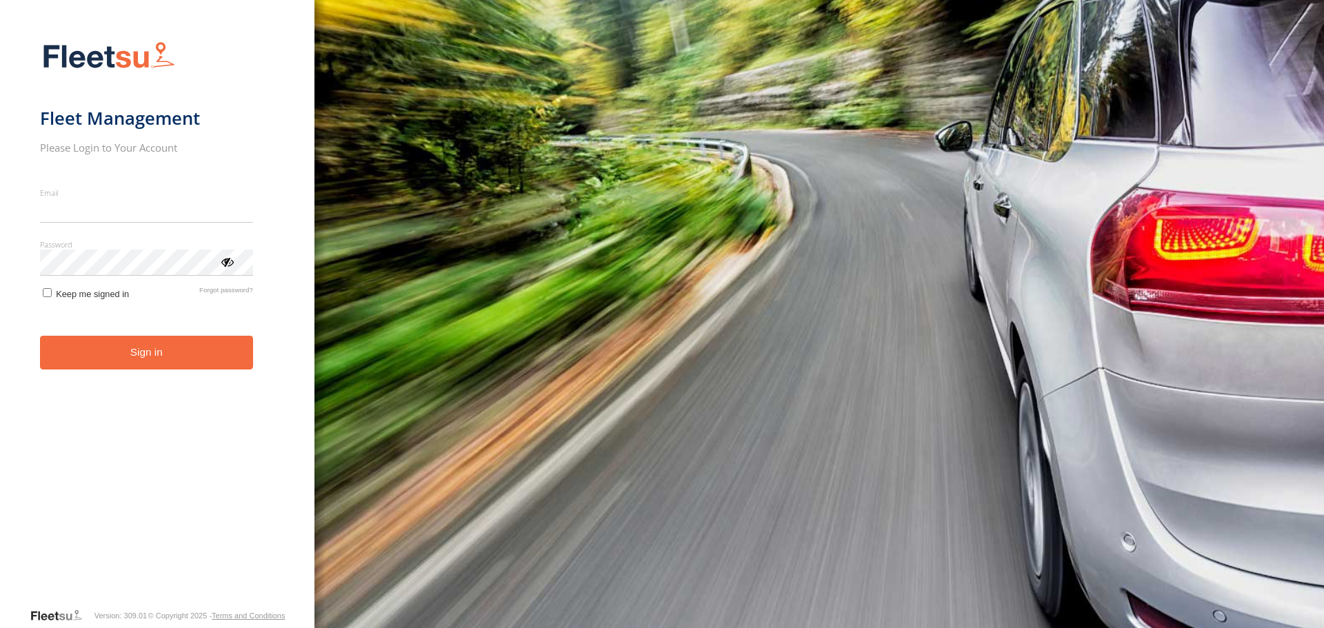
type input "**********"
click at [118, 372] on form "**********" at bounding box center [157, 320] width 235 height 575
click at [73, 336] on form "**********" at bounding box center [157, 320] width 235 height 575
click at [230, 353] on button "Sign in" at bounding box center [146, 353] width 213 height 34
